Goal: Find specific page/section: Find specific page/section

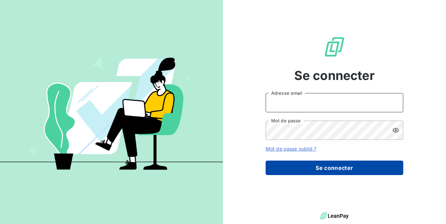
type input "[EMAIL_ADDRESS][DOMAIN_NAME]"
click at [327, 165] on button "Se connecter" at bounding box center [335, 167] width 138 height 14
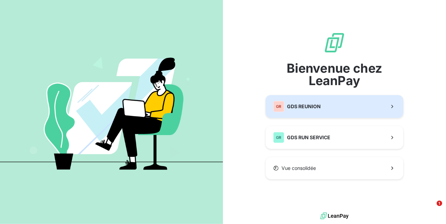
click at [299, 108] on span "GDS REUNION" at bounding box center [304, 106] width 34 height 7
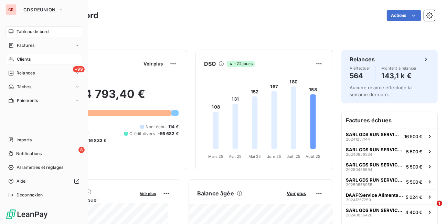
click at [24, 60] on span "Clients" at bounding box center [24, 59] width 14 height 6
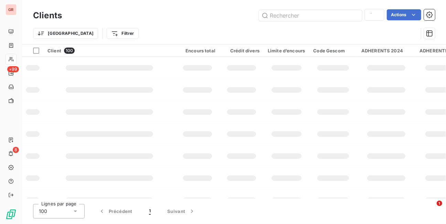
type input "DIJOUX JE"
click at [313, 15] on input "text" at bounding box center [310, 15] width 103 height 11
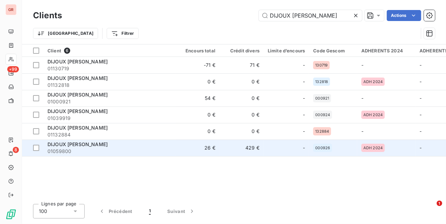
type input "DIJOUX [PERSON_NAME]"
click at [75, 143] on span "DIJOUX [PERSON_NAME]" at bounding box center [78, 144] width 60 height 6
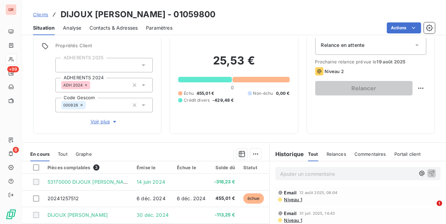
scroll to position [55, 0]
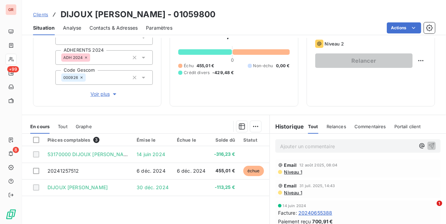
click at [365, 125] on span "Commentaires" at bounding box center [371, 127] width 32 height 6
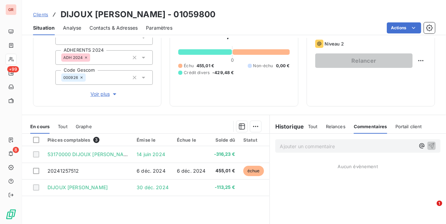
click at [357, 150] on p "Ajouter un commentaire ﻿" at bounding box center [347, 146] width 135 height 9
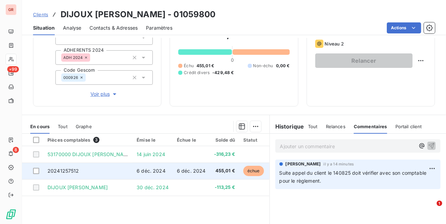
click at [219, 170] on span "455,01 €" at bounding box center [224, 170] width 21 height 7
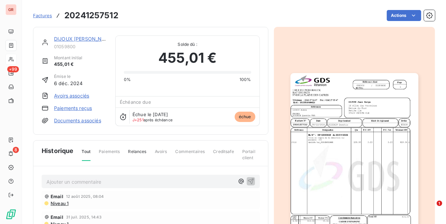
click at [84, 36] on link "DIJOUX [PERSON_NAME]" at bounding box center [84, 39] width 60 height 6
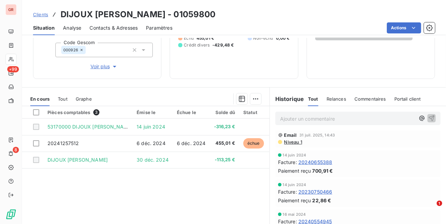
scroll to position [83, 0]
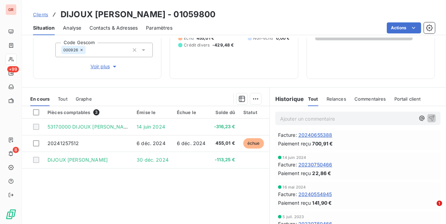
click at [310, 163] on span "20230750466" at bounding box center [315, 164] width 34 height 7
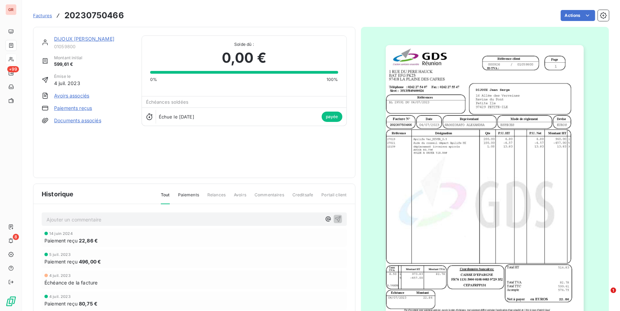
click at [446, 143] on img "button" at bounding box center [485, 185] width 198 height 280
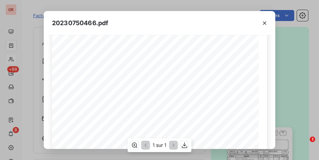
scroll to position [78, 0]
drag, startPoint x: 265, startPoint y: 23, endPoint x: 272, endPoint y: 51, distance: 29.0
click at [265, 23] on icon "button" at bounding box center [264, 23] width 7 height 7
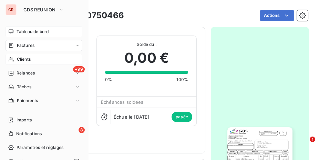
click at [27, 32] on span "Tableau de bord" at bounding box center [33, 32] width 32 height 6
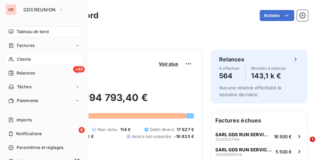
click at [28, 57] on span "Clients" at bounding box center [24, 59] width 14 height 6
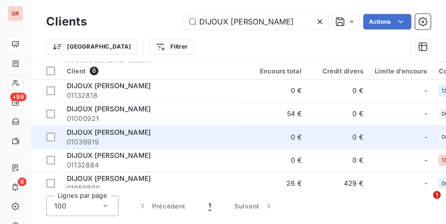
scroll to position [24, 0]
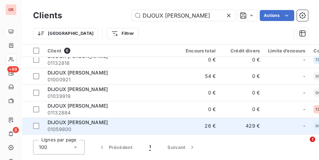
click at [85, 119] on span "DIJOUX [PERSON_NAME]" at bounding box center [78, 122] width 60 height 6
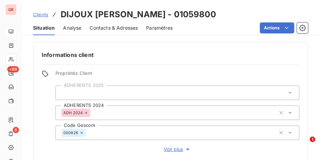
click at [240, 66] on div "Informations client Propriétés Client ADHERENTS 2025 ADHERENTS 2024 ADH 2024 Co…" at bounding box center [170, 101] width 275 height 119
